Goal: Task Accomplishment & Management: Manage account settings

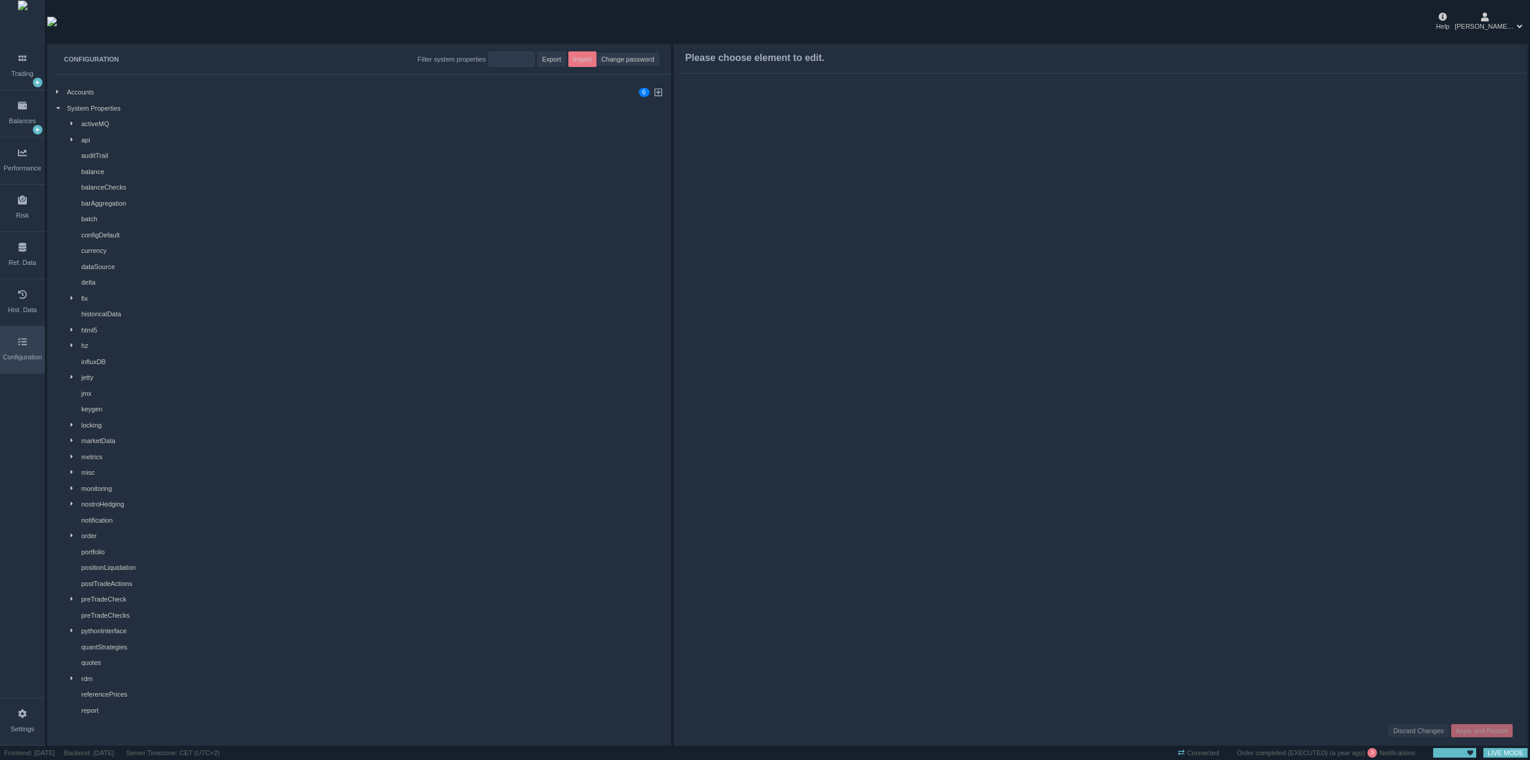
drag, startPoint x: 59, startPoint y: 109, endPoint x: 56, endPoint y: 116, distance: 8.0
click at [58, 109] on icon at bounding box center [58, 108] width 4 height 7
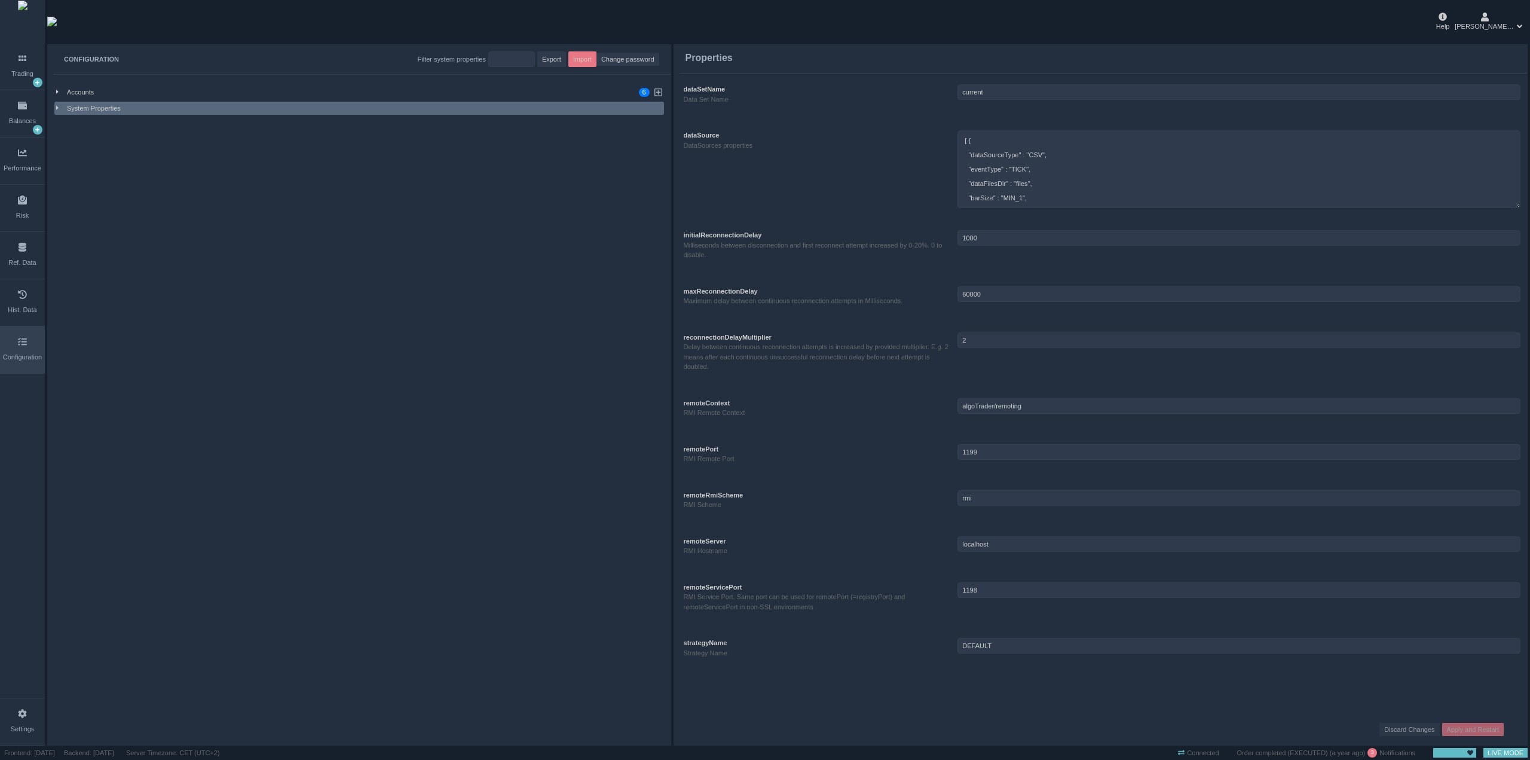
click at [483, 59] on div "Filter system properties" at bounding box center [452, 59] width 68 height 10
click at [524, 59] on input "string" at bounding box center [511, 59] width 47 height 16
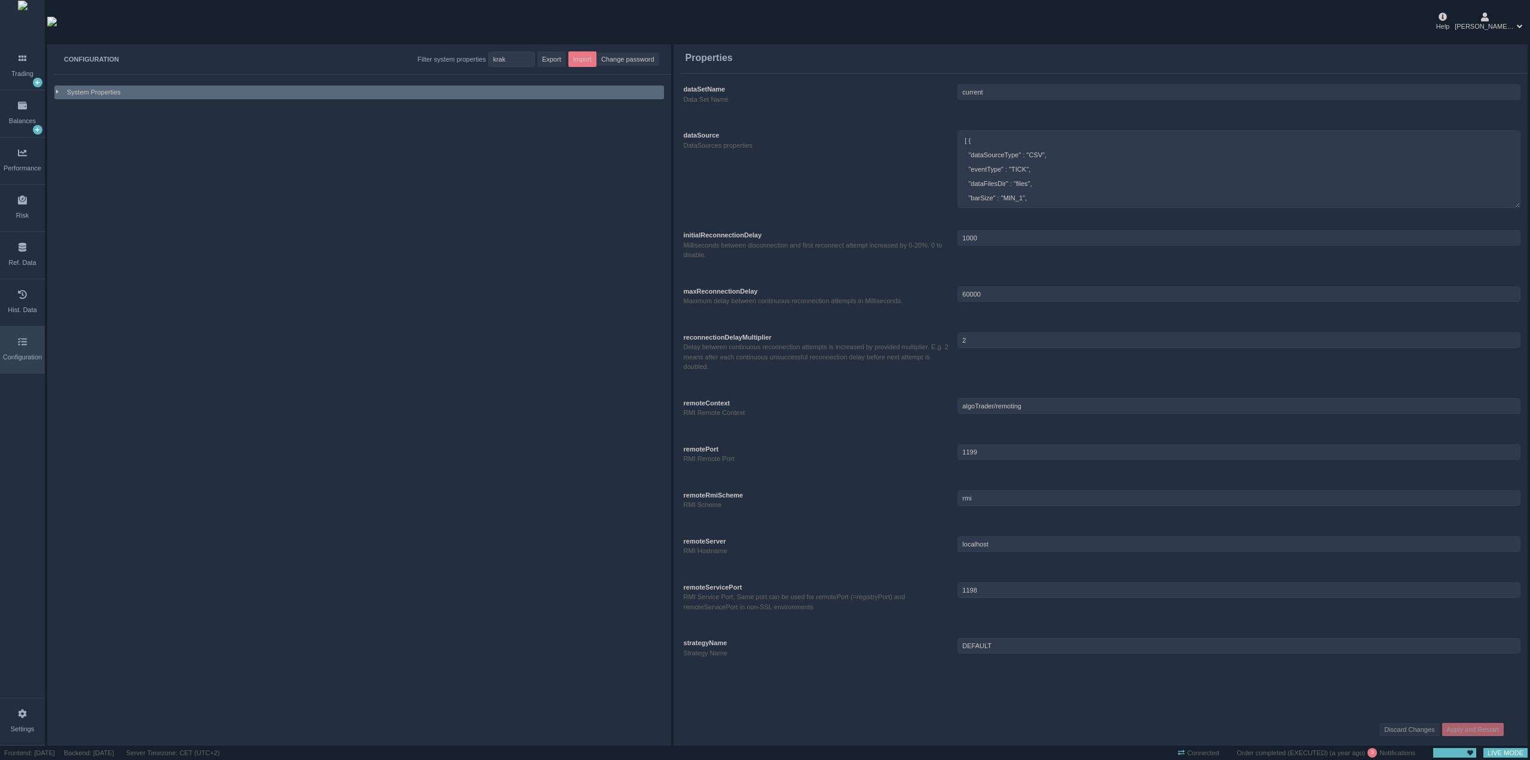
click at [61, 94] on div at bounding box center [61, 92] width 11 height 10
click at [59, 94] on icon at bounding box center [58, 91] width 4 height 7
click at [59, 94] on div at bounding box center [61, 92] width 11 height 10
click at [510, 51] on input "string" at bounding box center [511, 59] width 47 height 16
click at [102, 108] on div "activeMQ" at bounding box center [371, 108] width 581 height 10
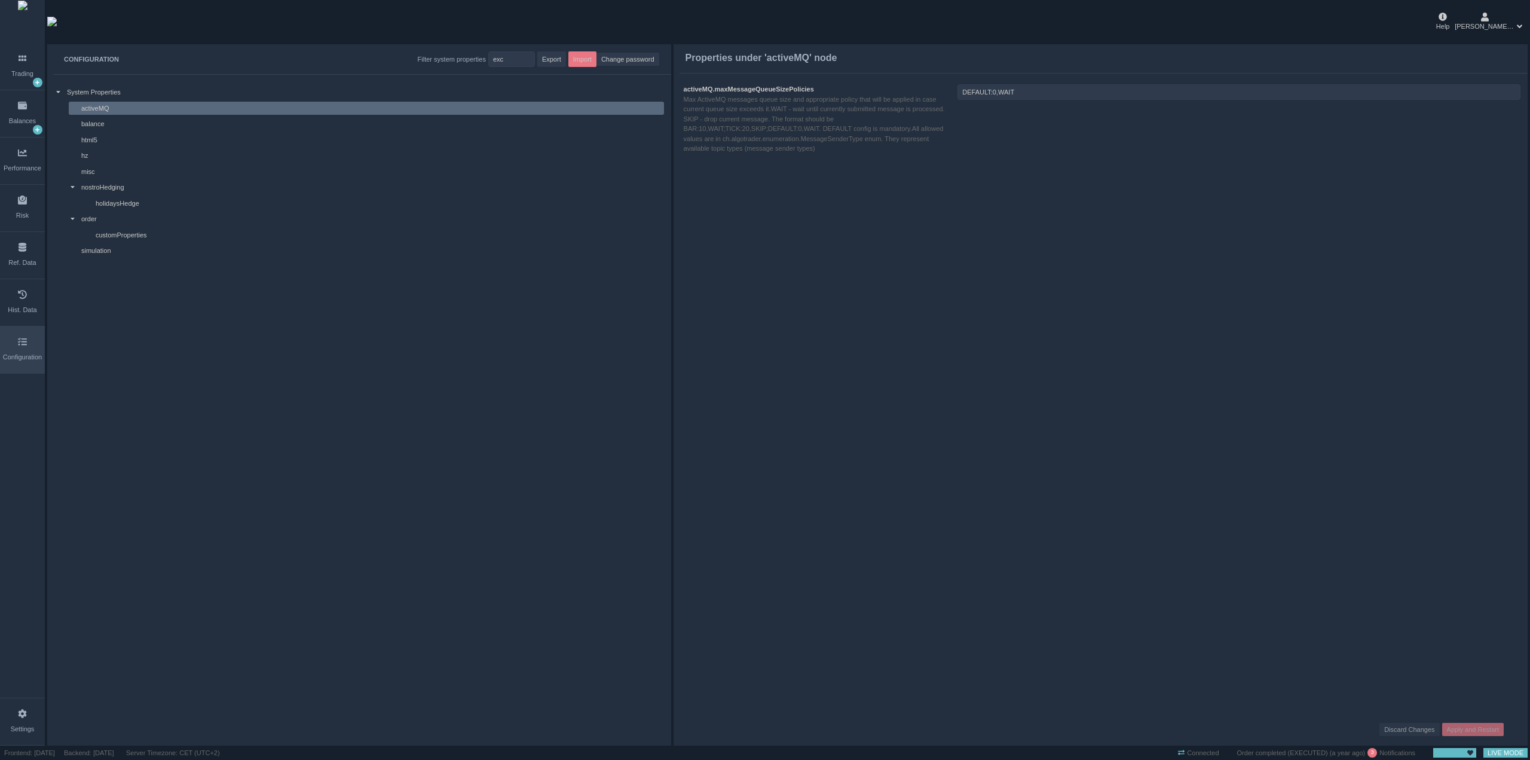
click at [111, 126] on div "balance" at bounding box center [371, 124] width 581 height 10
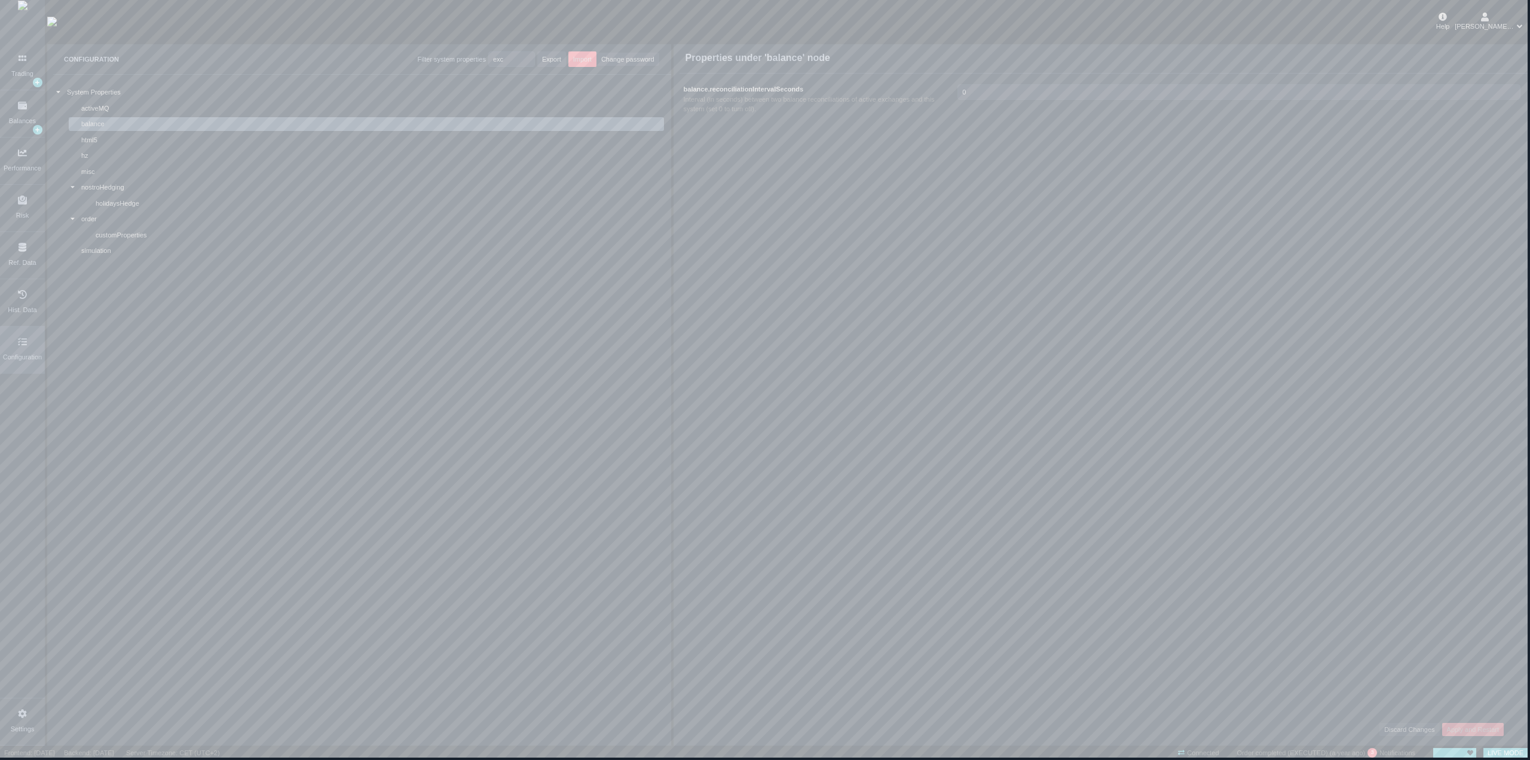
click at [19, 724] on div "Settings" at bounding box center [23, 729] width 24 height 10
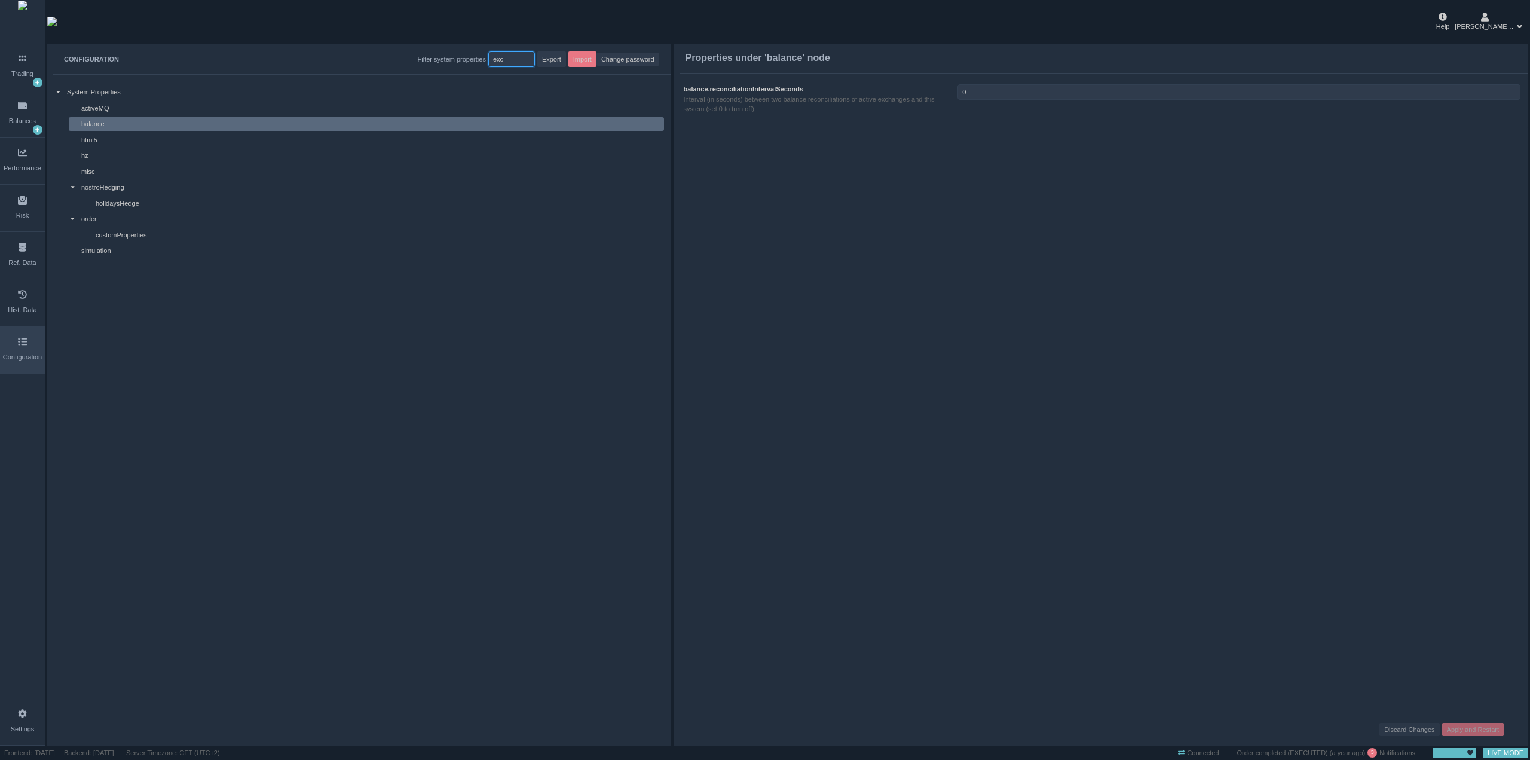
click at [520, 54] on input "string" at bounding box center [511, 59] width 47 height 16
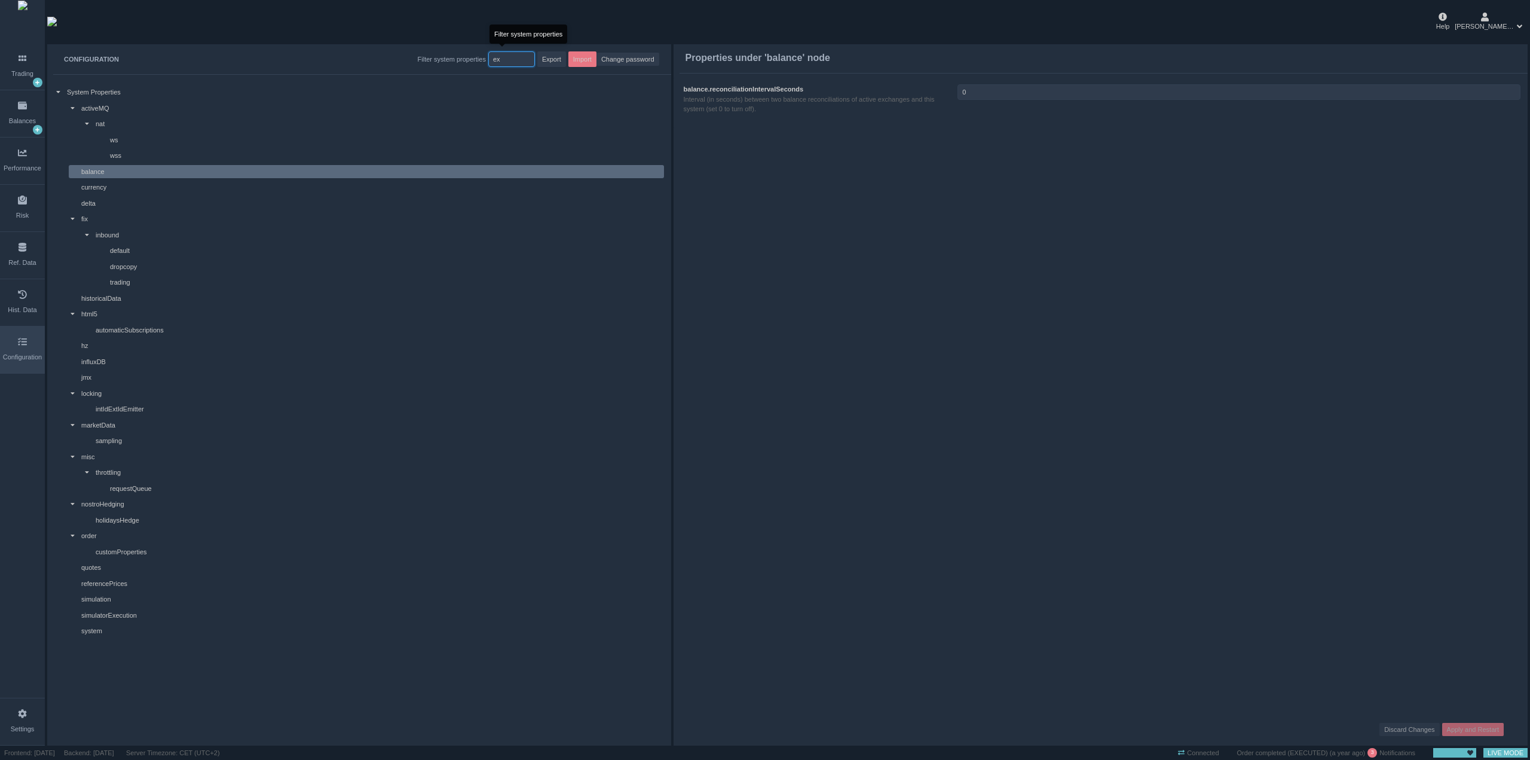
type input "e"
click at [55, 97] on div "Accounts 0 1 2 3 4 5 6 7 8 9 0 1 2 3 4 5 6 7 8 9 0 1 2 3 4 5 6 7 8 9" at bounding box center [359, 92] width 610 height 14
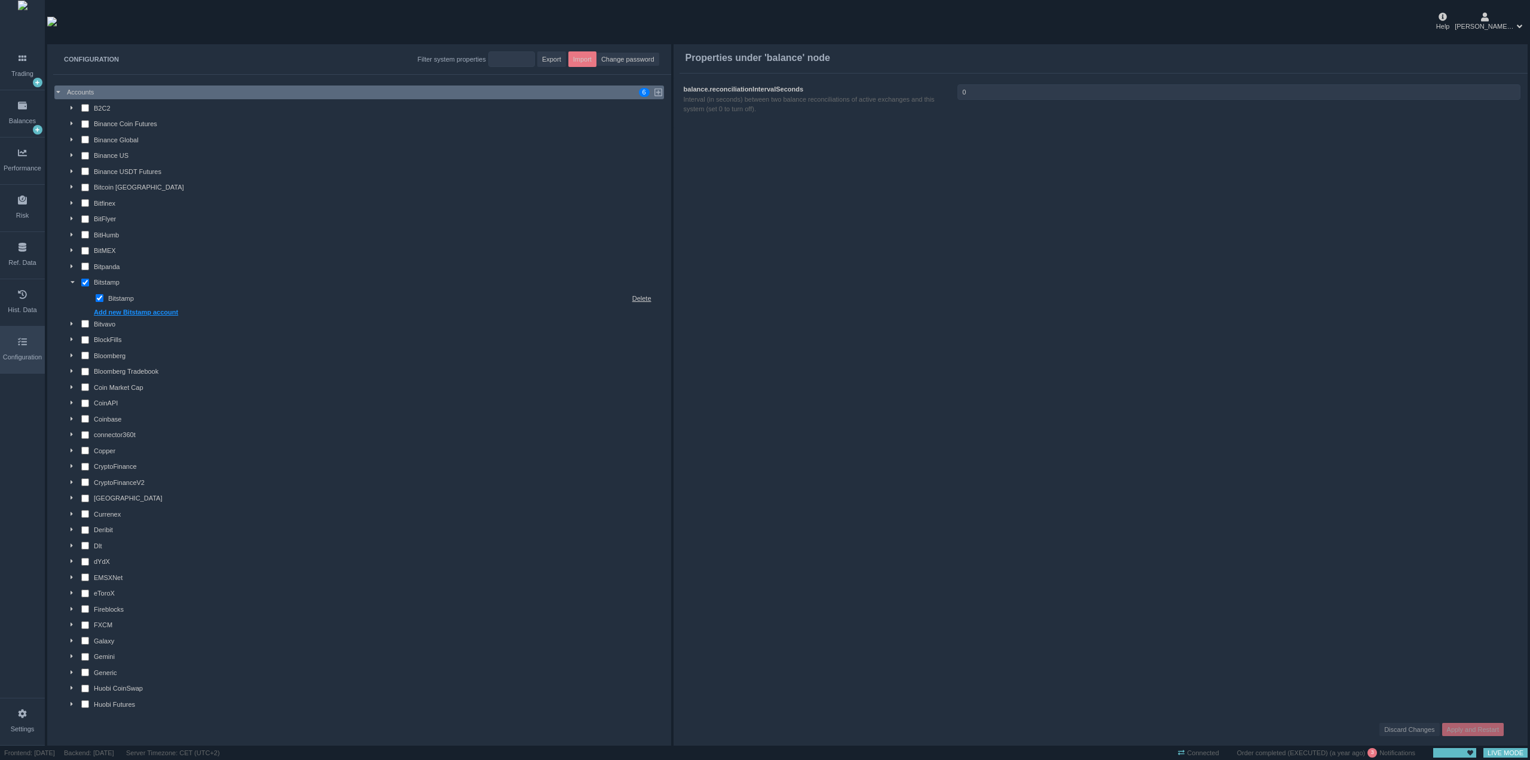
click at [74, 279] on icon at bounding box center [73, 281] width 4 height 7
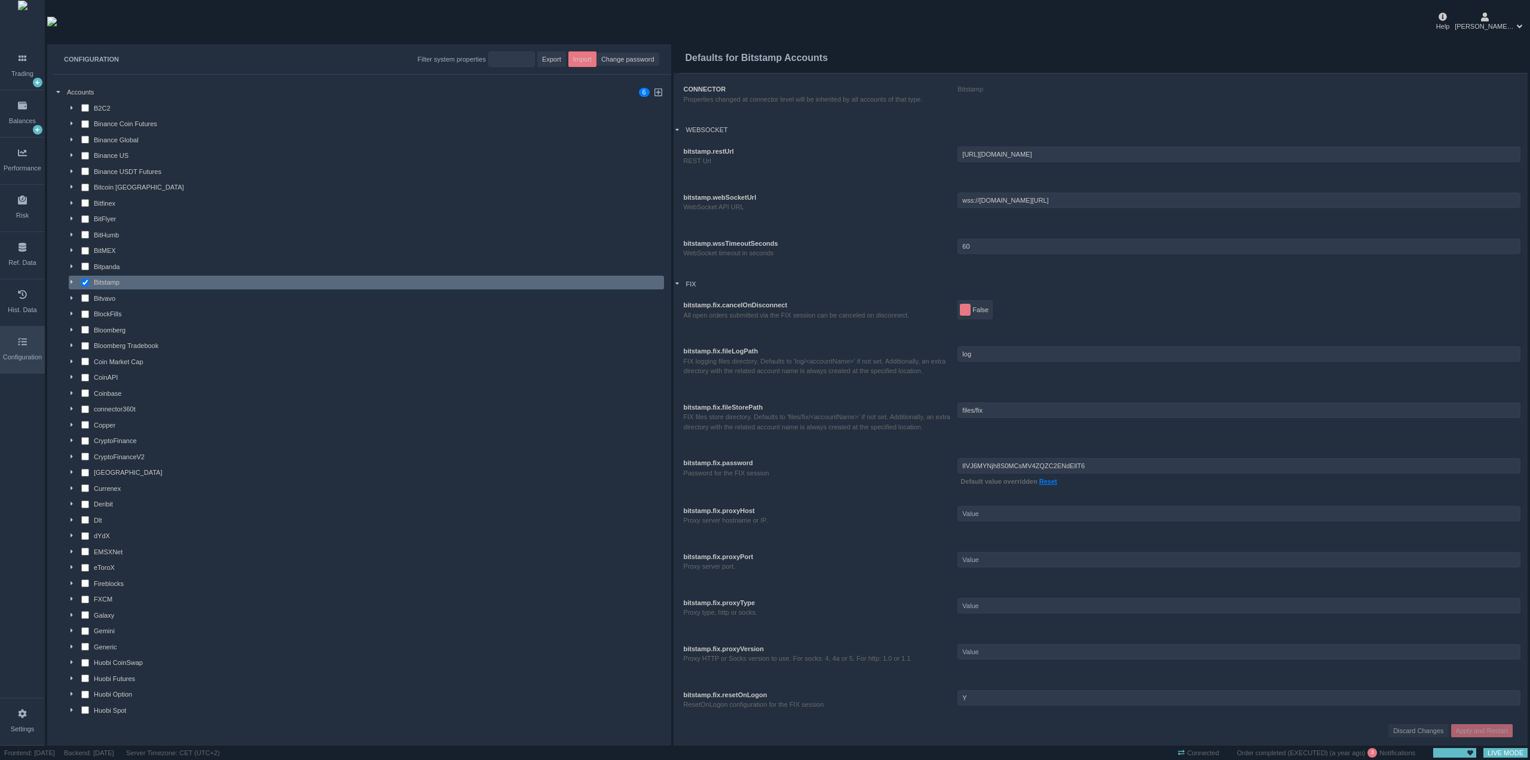
scroll to position [239, 0]
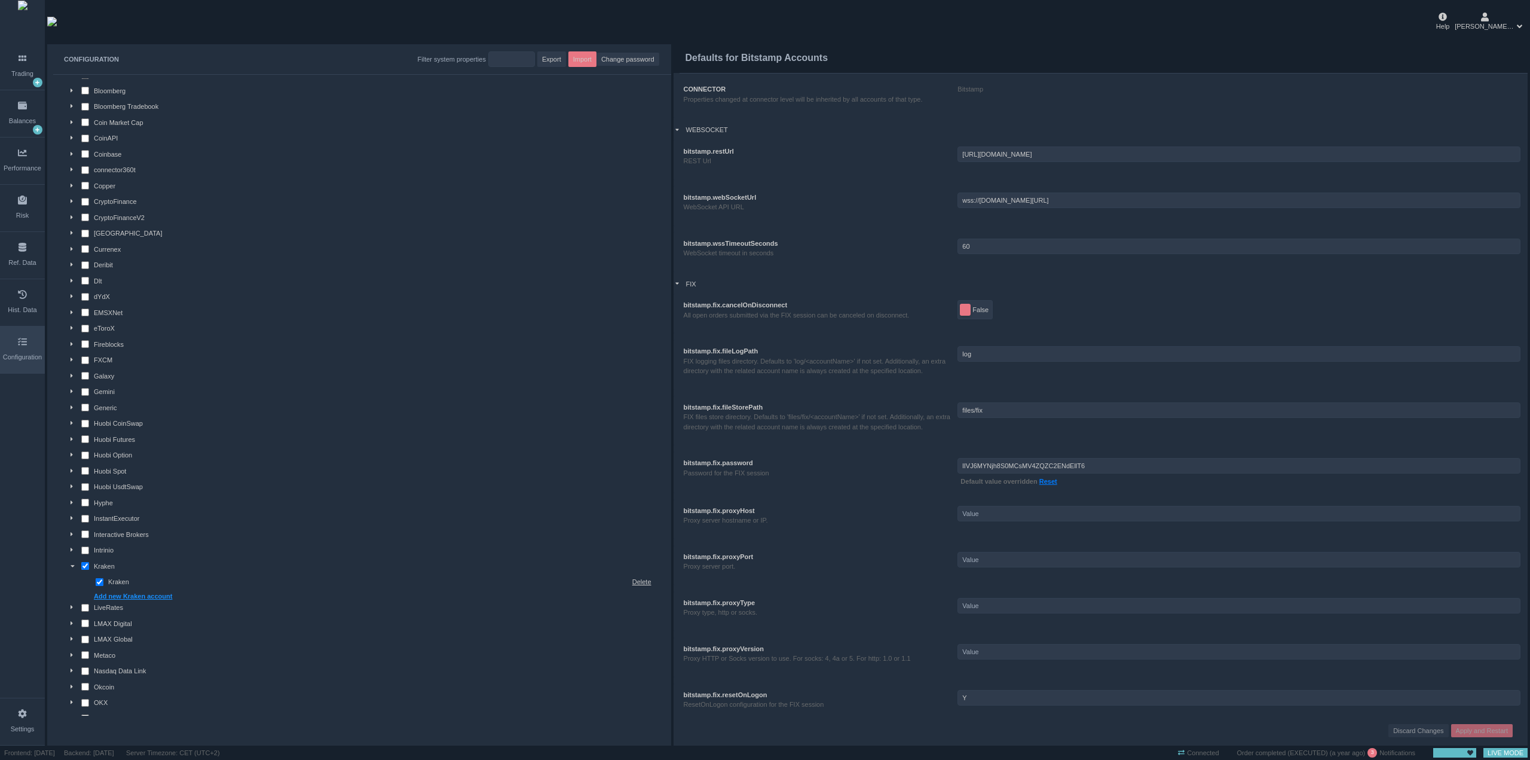
click at [153, 562] on div "Kraken" at bounding box center [378, 566] width 568 height 10
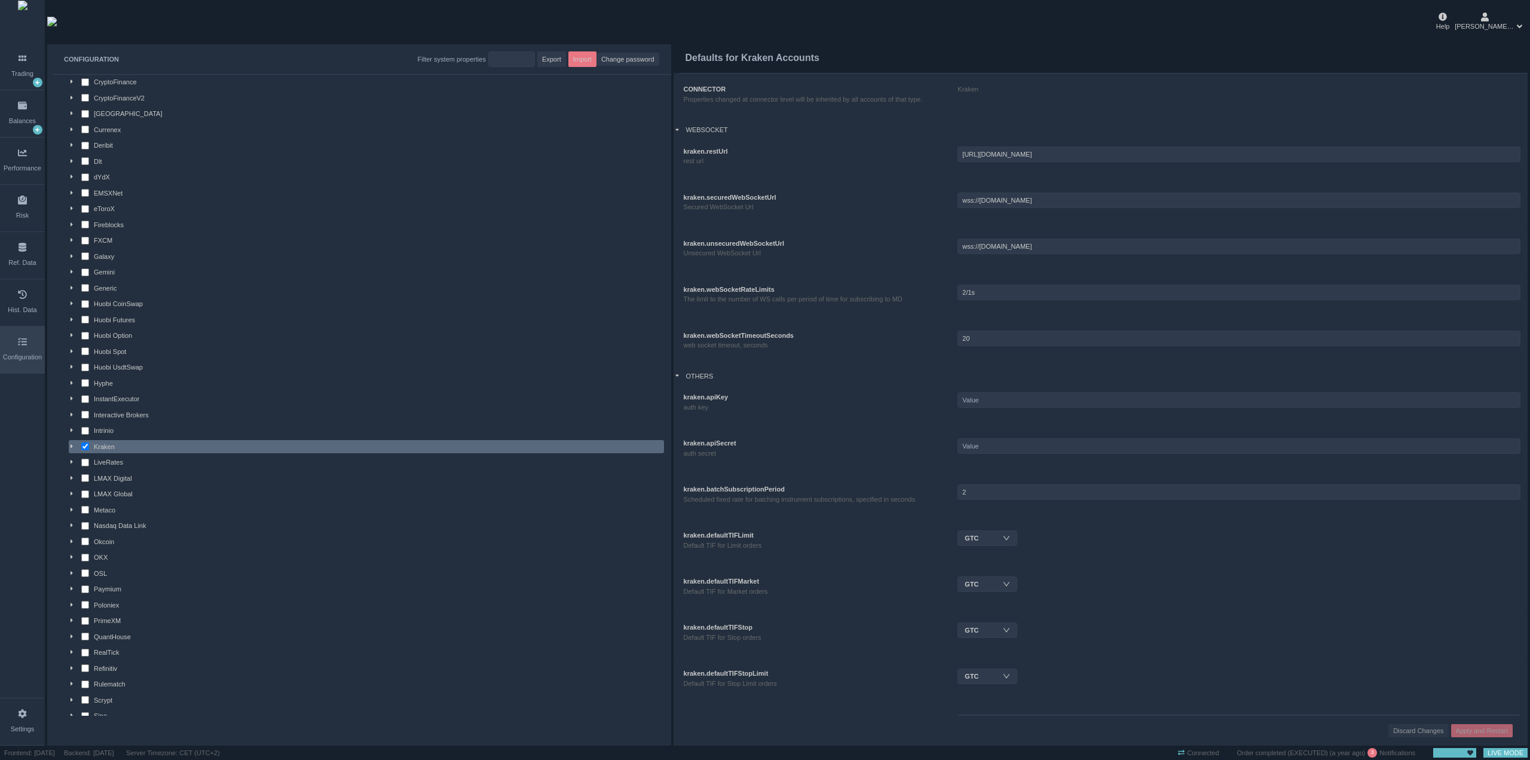
scroll to position [657, 0]
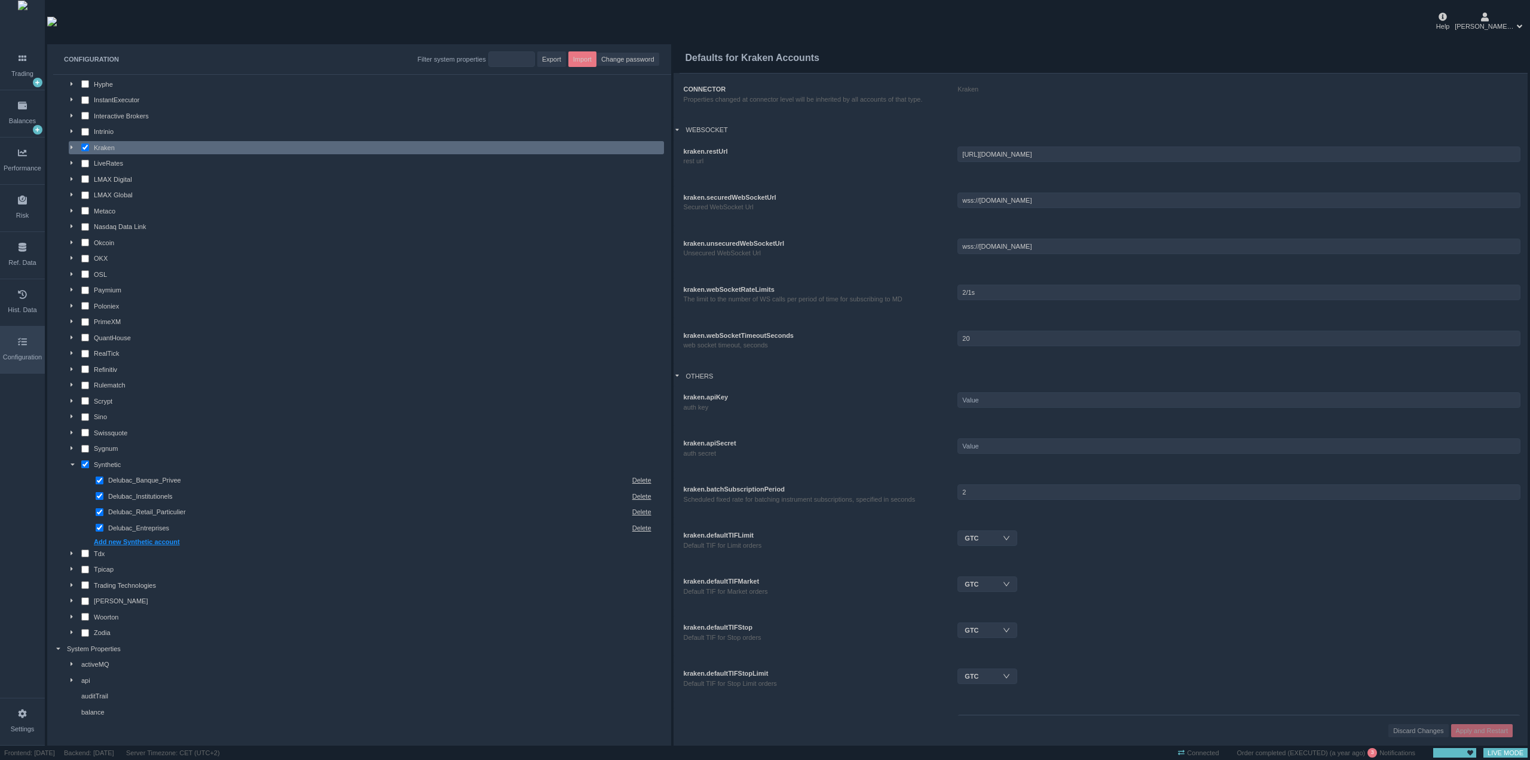
click at [72, 464] on icon at bounding box center [73, 464] width 4 height 2
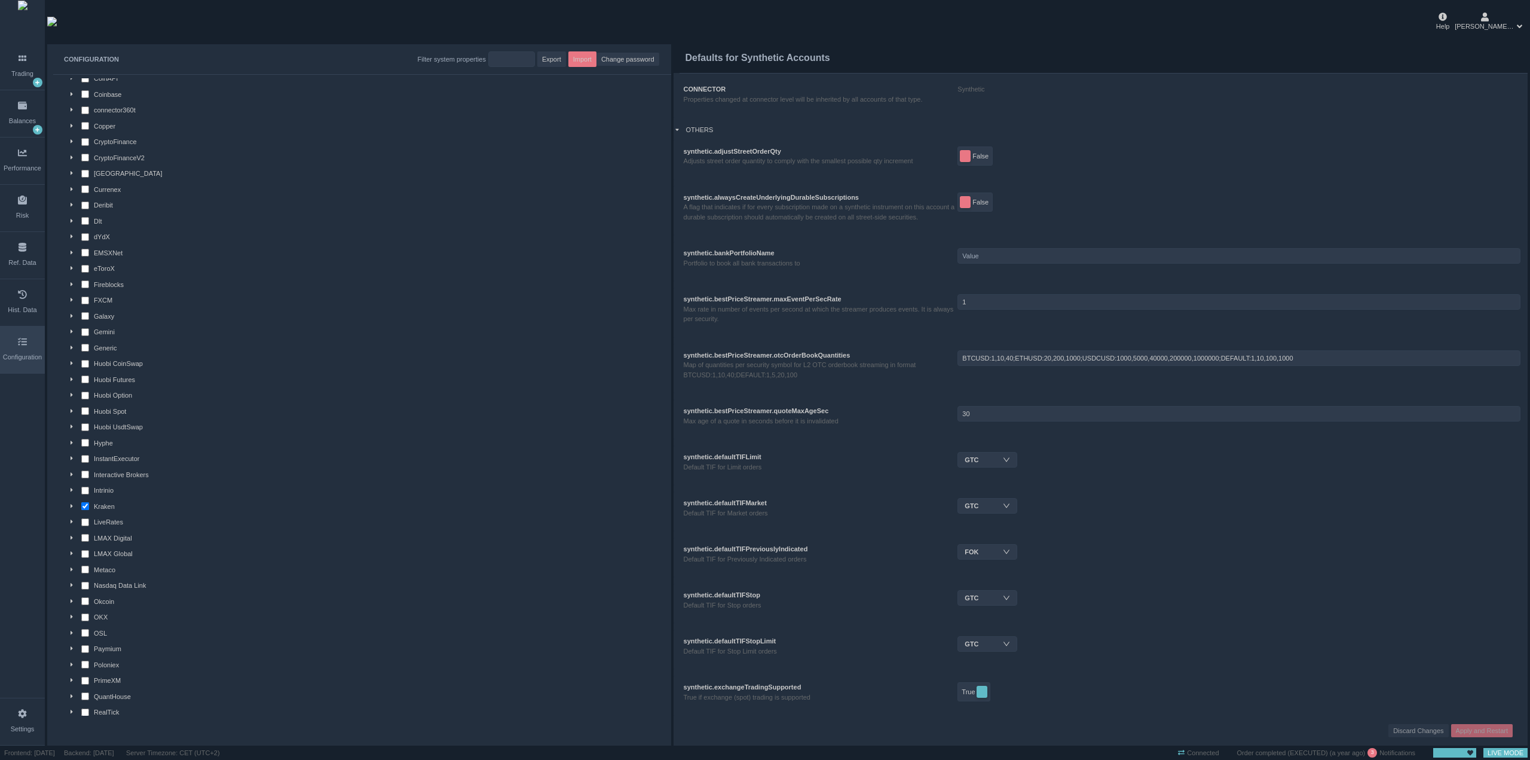
scroll to position [598, 0]
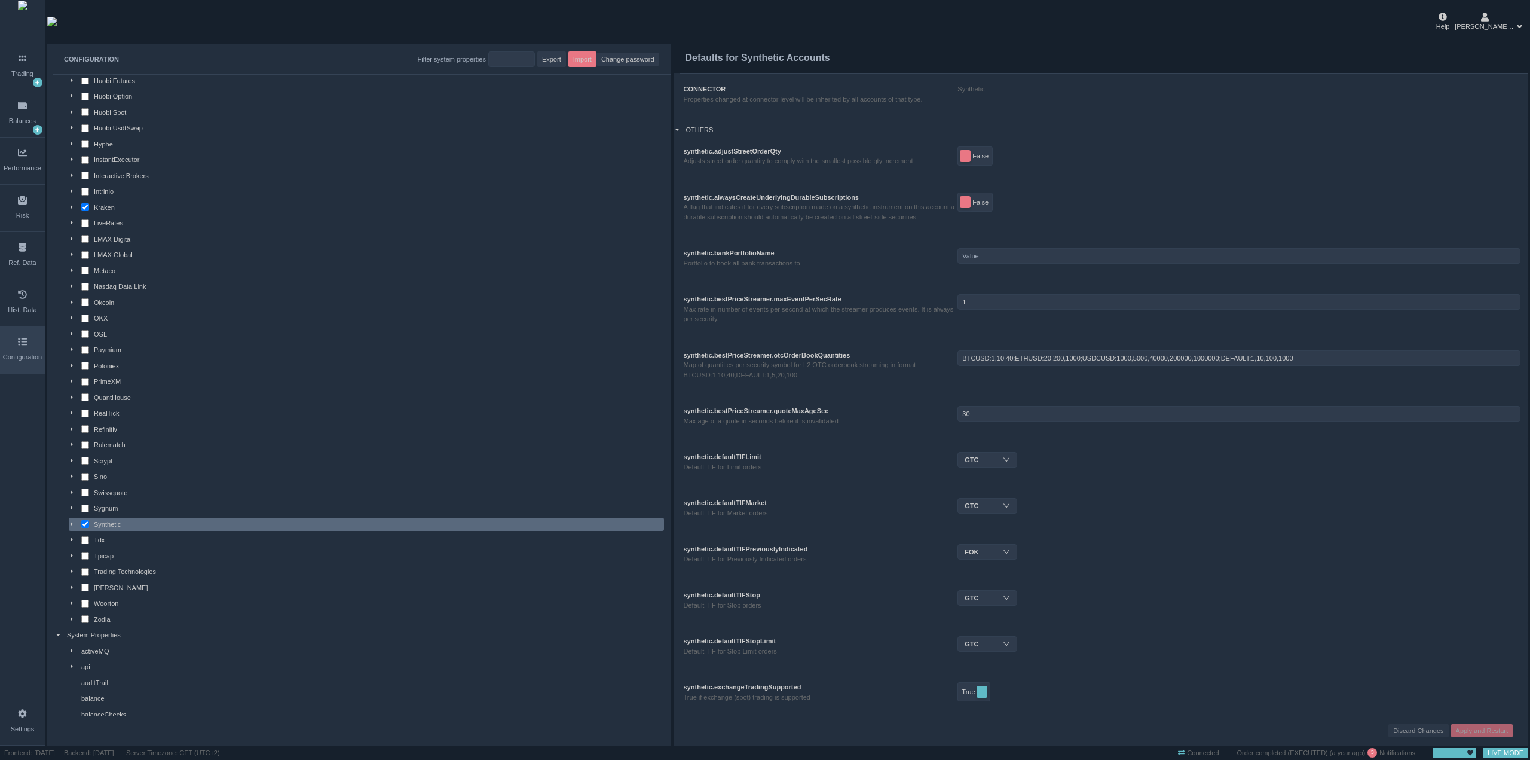
click at [60, 636] on div at bounding box center [61, 635] width 11 height 10
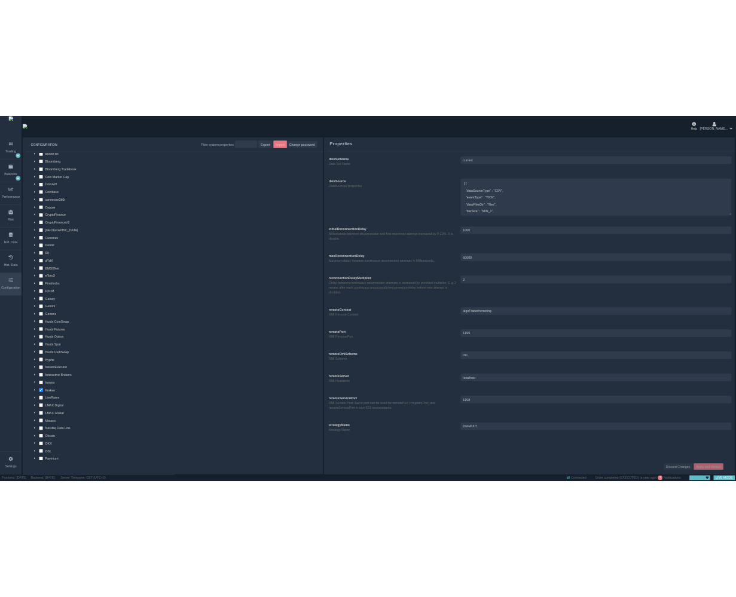
scroll to position [0, 0]
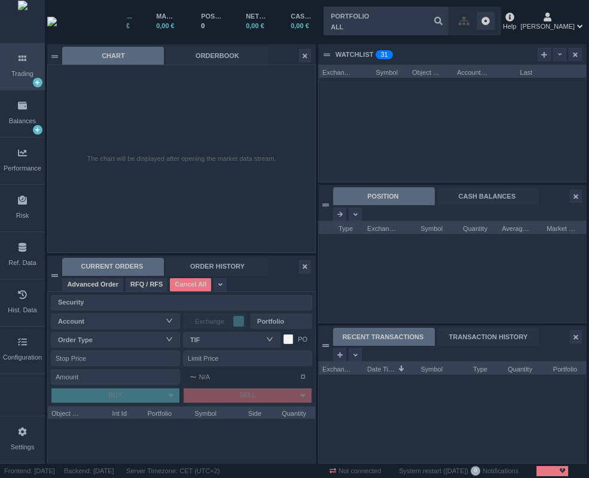
scroll to position [101, 268]
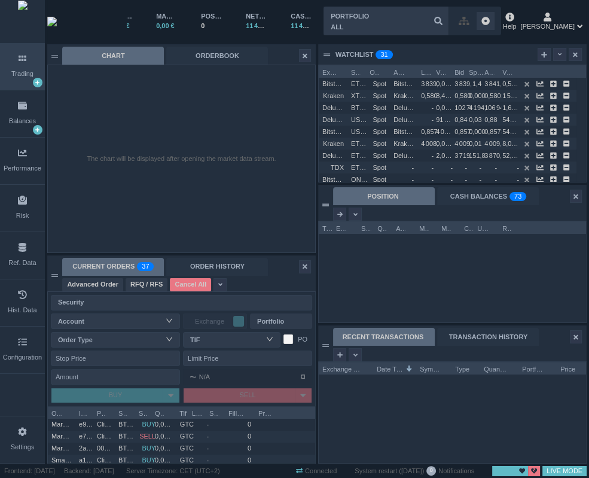
click at [15, 428] on div "Settings" at bounding box center [22, 439] width 45 height 47
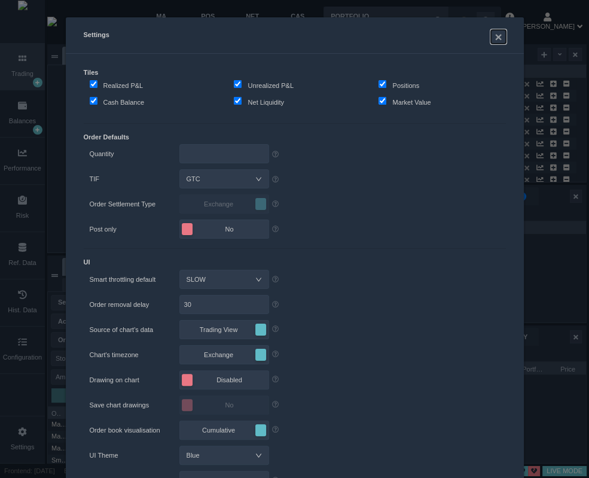
drag, startPoint x: 496, startPoint y: 33, endPoint x: 425, endPoint y: 55, distance: 74.3
click at [495, 33] on button "×" at bounding box center [498, 37] width 14 height 14
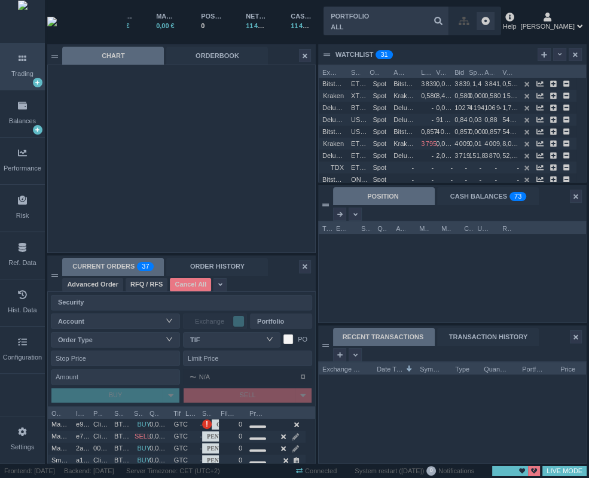
click at [19, 351] on div "Configuration" at bounding box center [22, 349] width 45 height 47
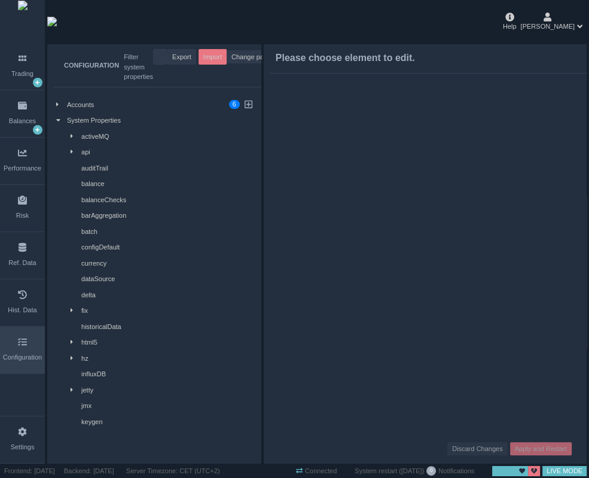
click at [63, 102] on div at bounding box center [61, 105] width 11 height 10
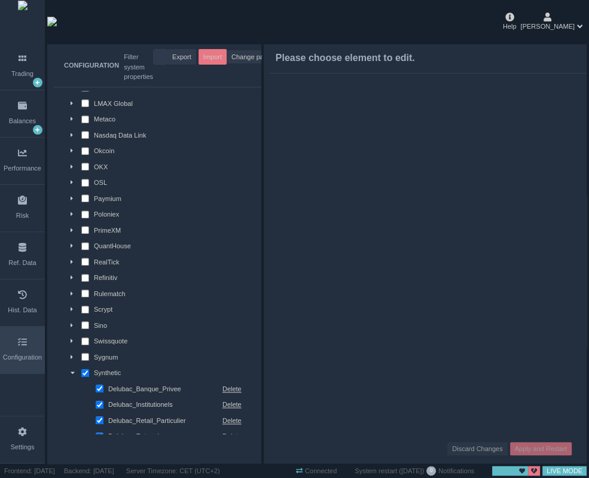
scroll to position [1004, 0]
